Goal: Task Accomplishment & Management: Manage account settings

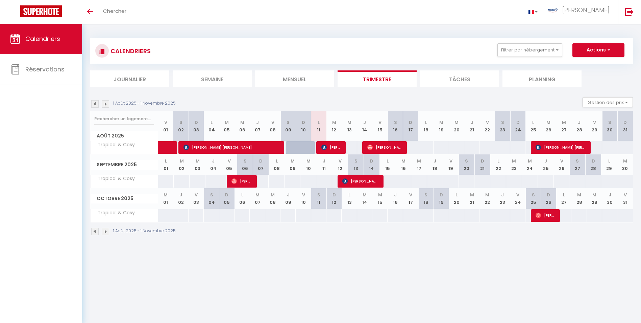
select select
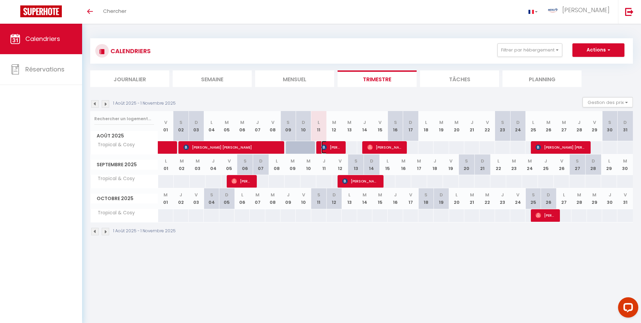
click at [326, 148] on img at bounding box center [324, 146] width 5 height 5
select select "OK"
select select "1"
select select "0"
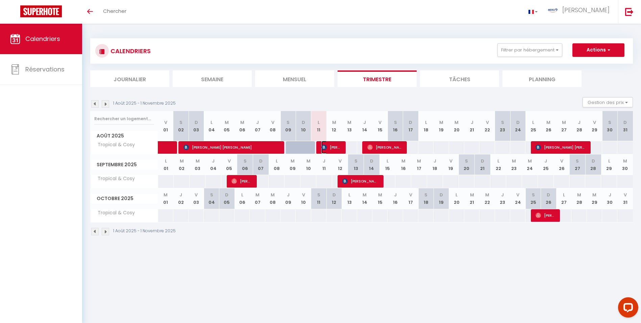
select select "1"
select select
select select "28318"
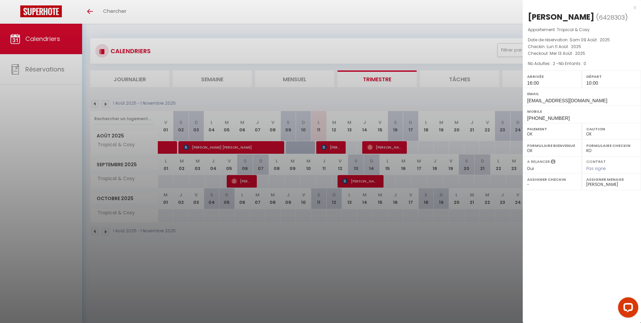
click at [379, 148] on div at bounding box center [320, 161] width 641 height 323
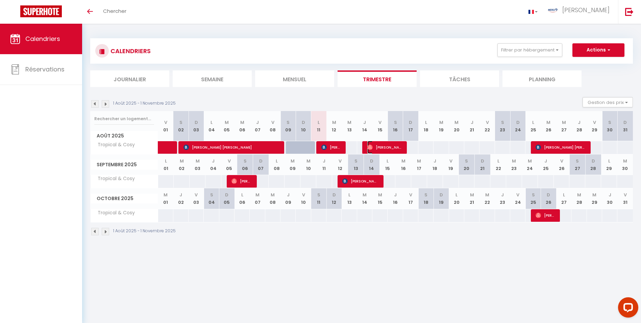
click at [379, 148] on span "[PERSON_NAME]" at bounding box center [386, 147] width 36 height 13
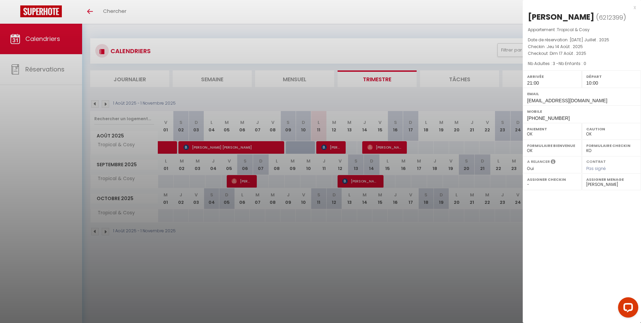
click at [434, 149] on div at bounding box center [320, 161] width 641 height 323
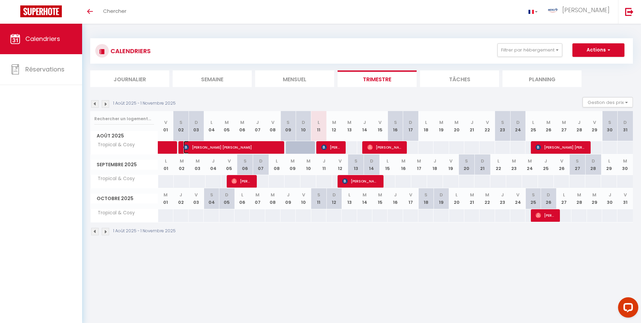
click at [240, 145] on span "[PERSON_NAME] [PERSON_NAME]" at bounding box center [232, 147] width 96 height 13
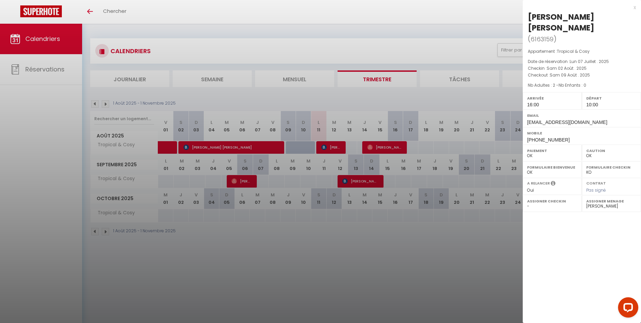
click at [240, 145] on div at bounding box center [320, 161] width 641 height 323
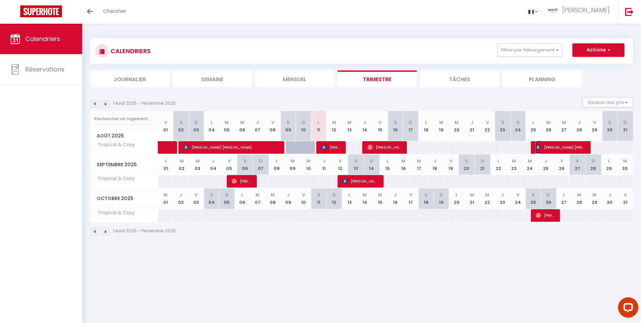
click at [559, 145] on span "[PERSON_NAME] [PERSON_NAME]" at bounding box center [561, 147] width 51 height 13
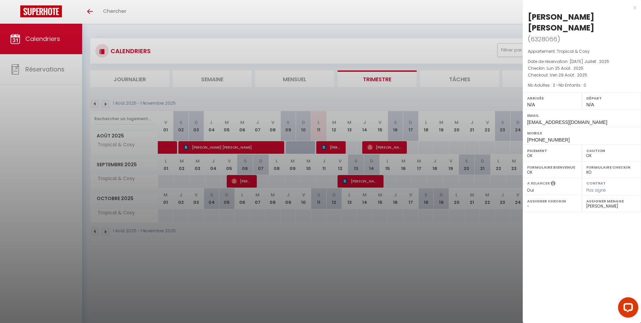
click at [370, 313] on div at bounding box center [320, 161] width 641 height 323
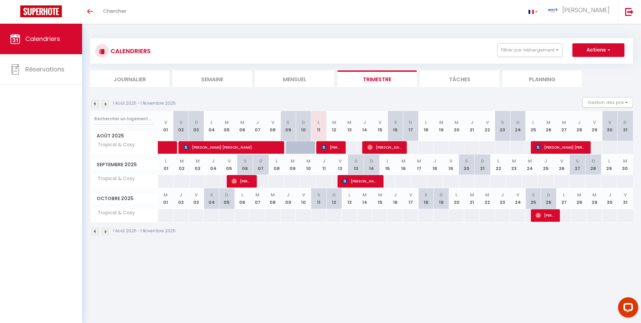
click at [94, 105] on img at bounding box center [94, 103] width 7 height 7
